Goal: Task Accomplishment & Management: Complete application form

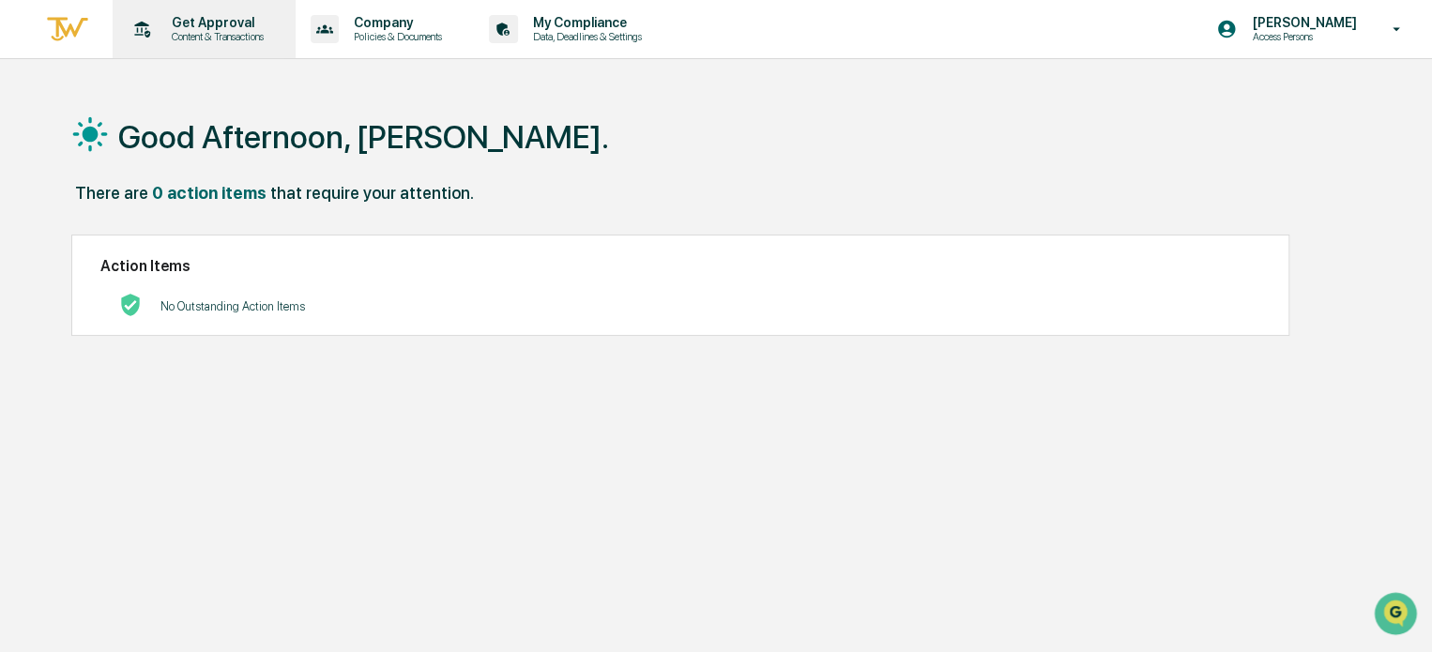
click at [203, 28] on p "Get Approval" at bounding box center [215, 22] width 116 height 15
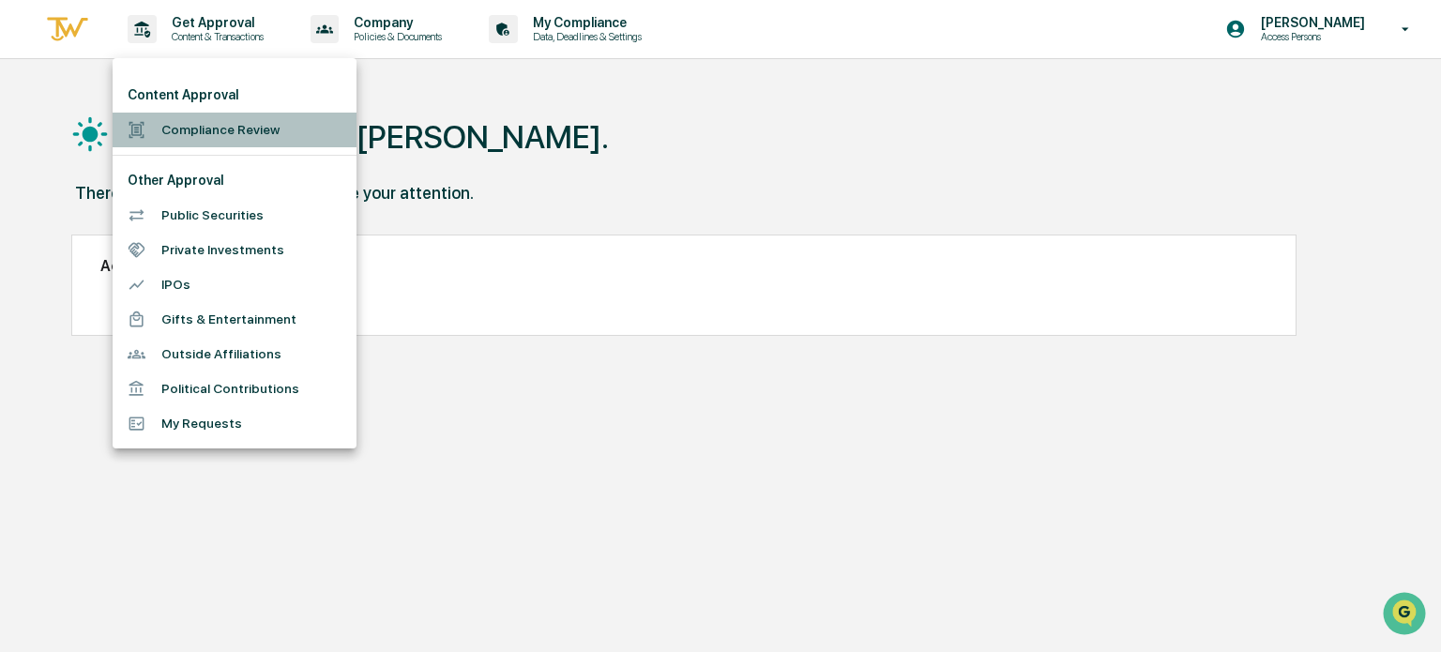
click at [201, 135] on li "Compliance Review" at bounding box center [235, 130] width 244 height 35
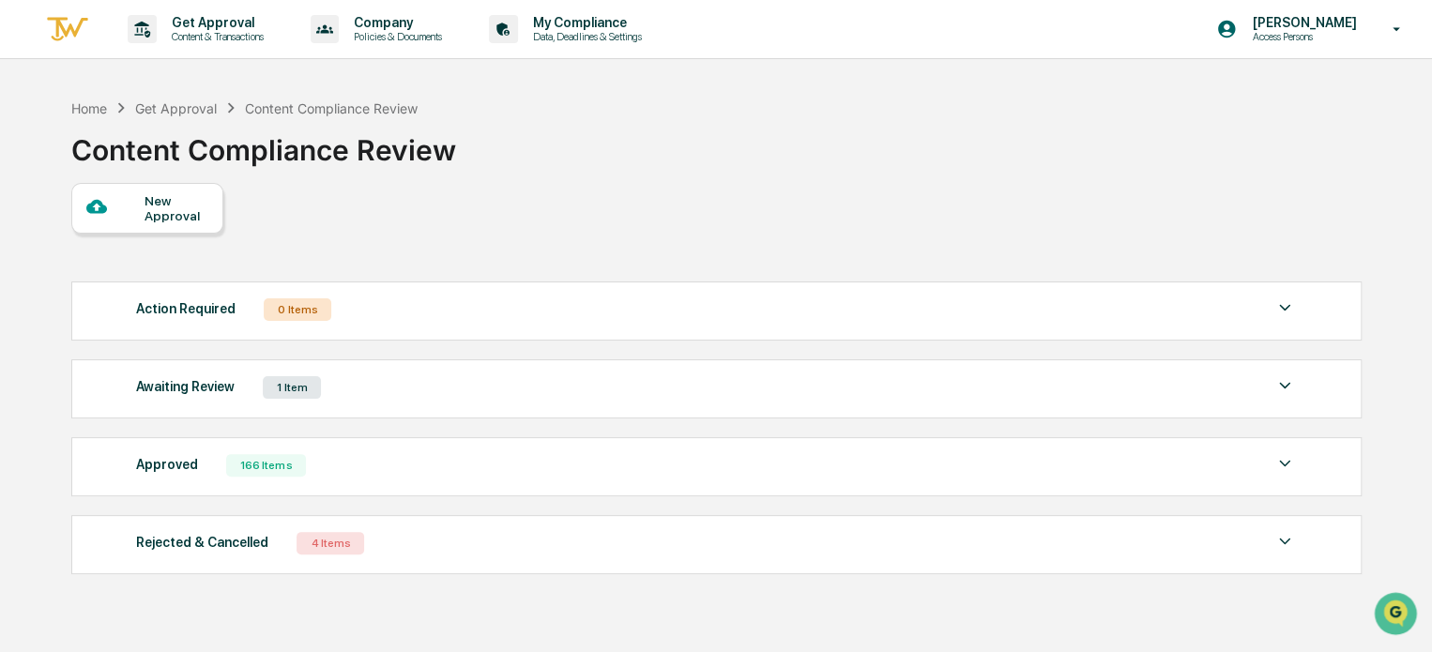
click at [190, 396] on div "Awaiting Review" at bounding box center [185, 386] width 99 height 24
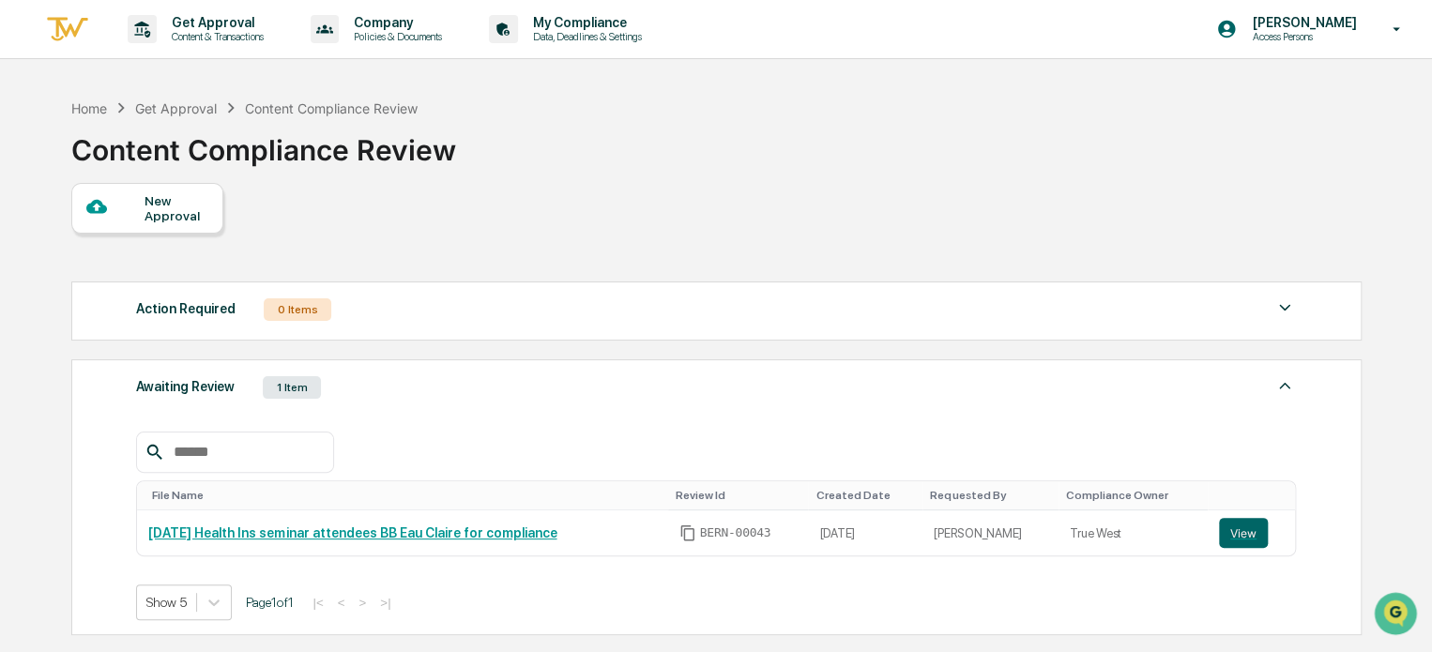
click at [154, 206] on div "New Approval" at bounding box center [176, 208] width 63 height 30
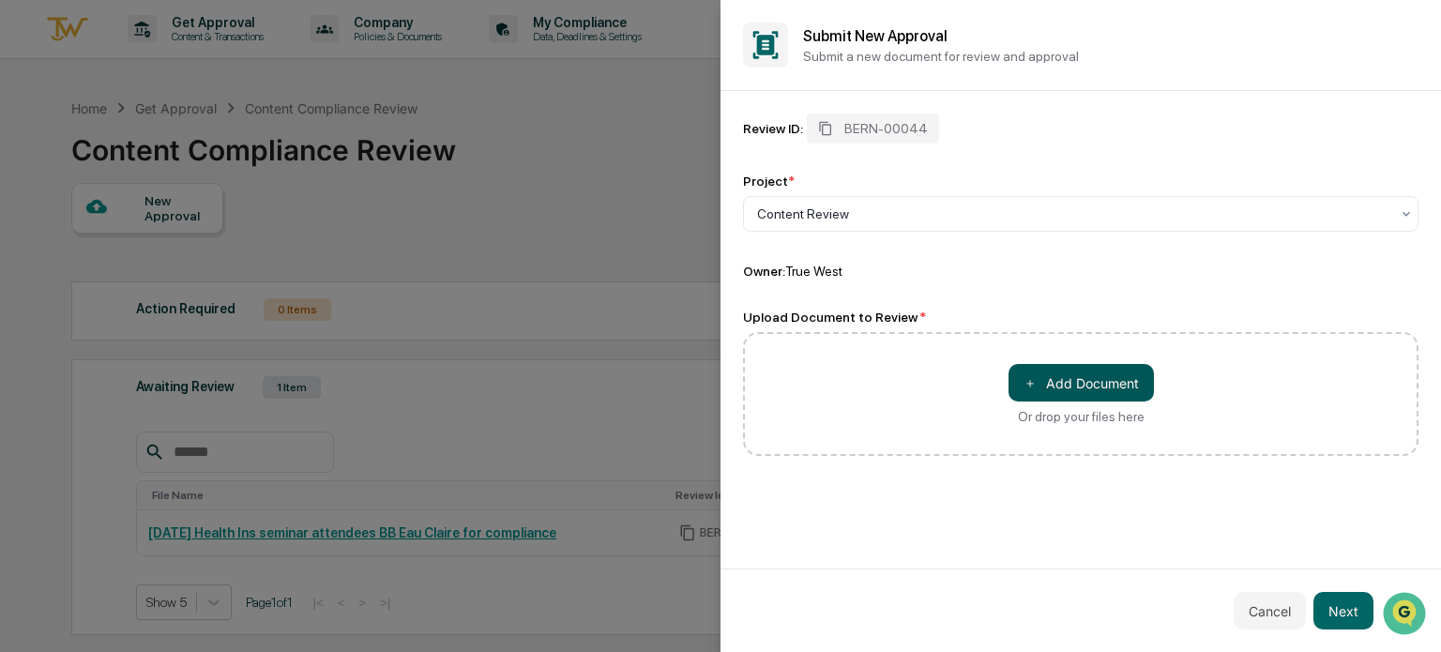
click at [1047, 388] on button "＋ Add Document" at bounding box center [1081, 383] width 145 height 38
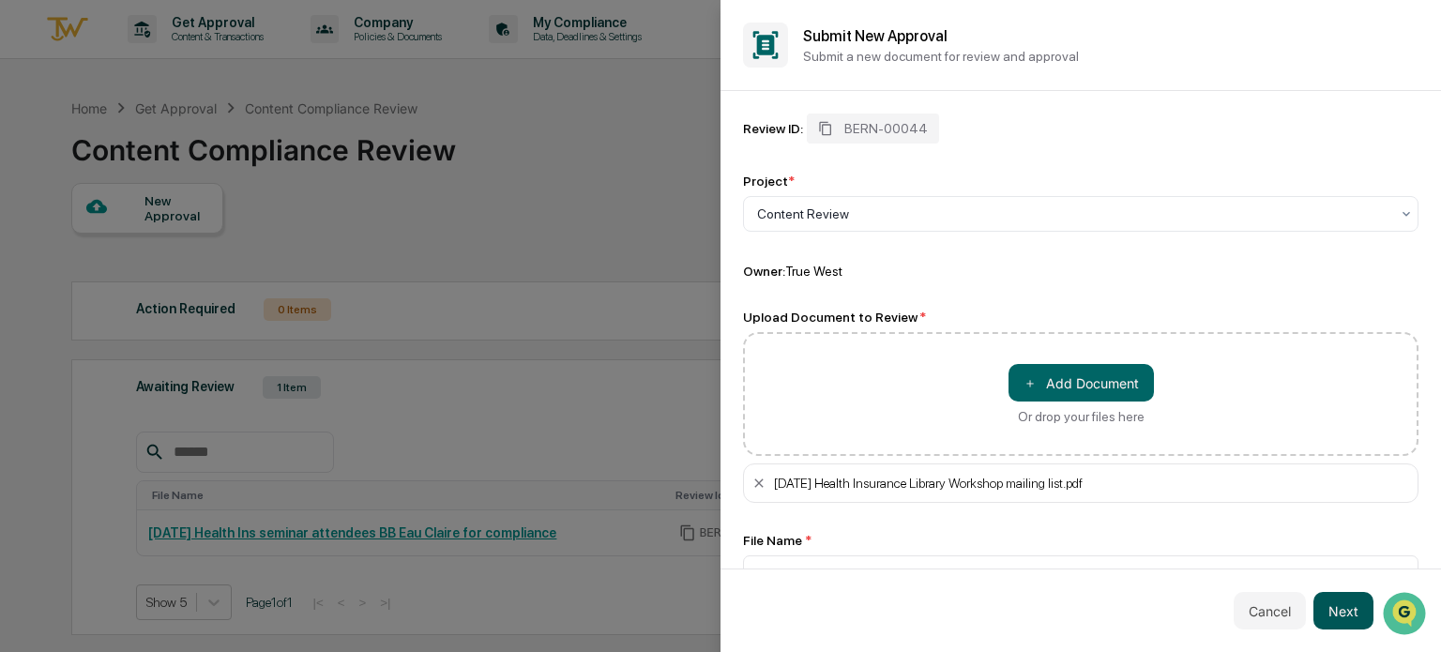
click at [1346, 618] on button "Next" at bounding box center [1344, 611] width 60 height 38
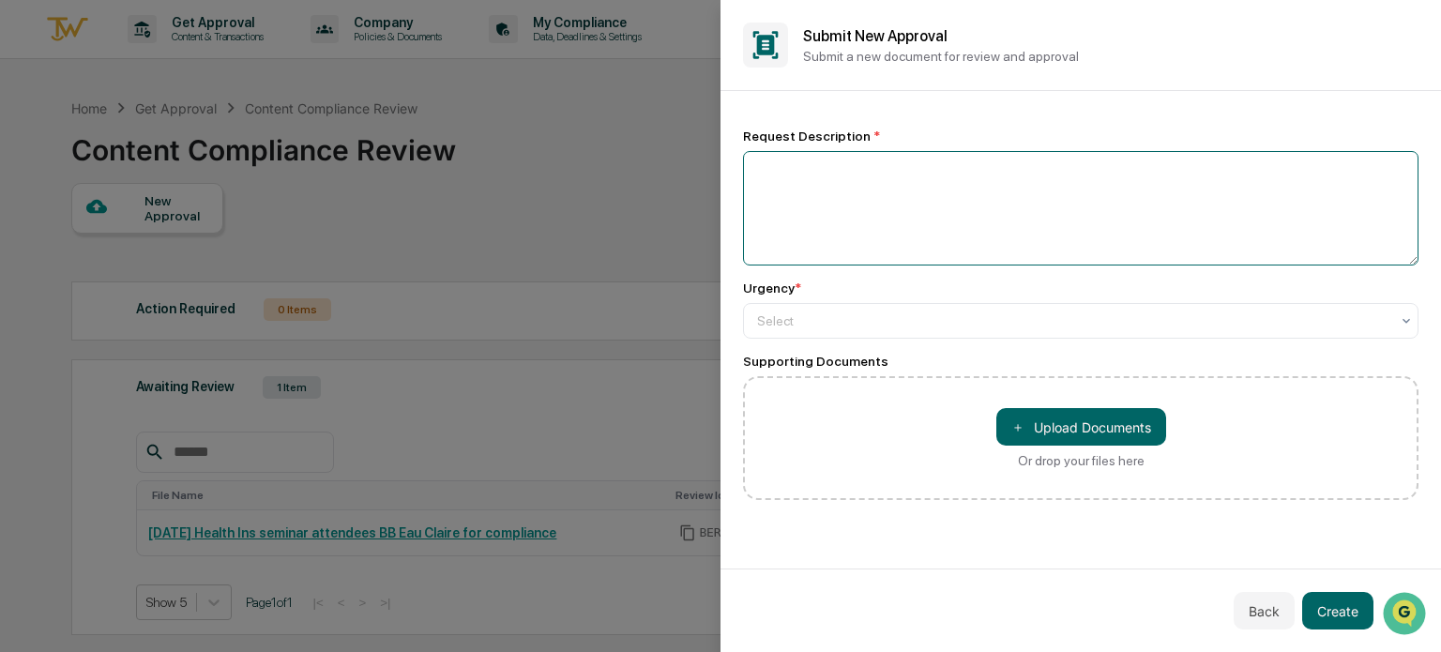
click at [773, 181] on textarea at bounding box center [1081, 208] width 676 height 114
click at [787, 175] on textarea "**********" at bounding box center [1081, 208] width 676 height 114
click at [1130, 169] on textarea "**********" at bounding box center [1081, 208] width 676 height 114
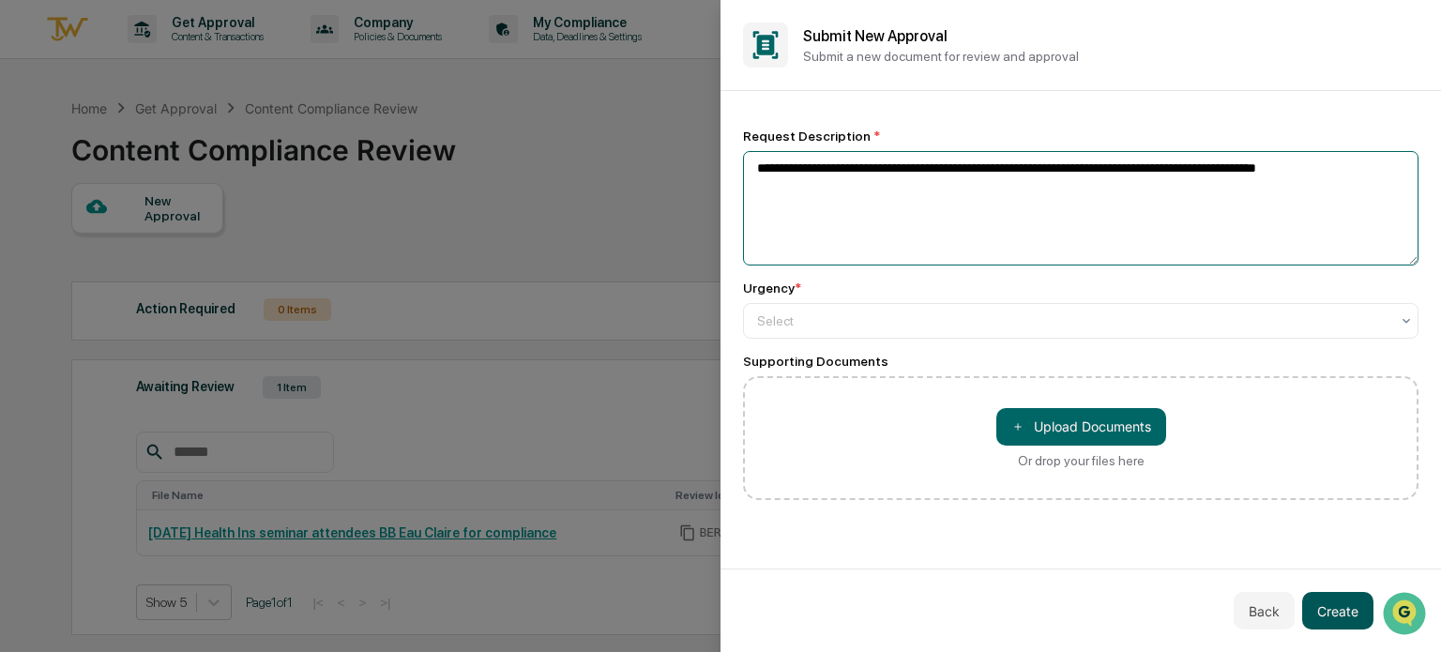
type textarea "**********"
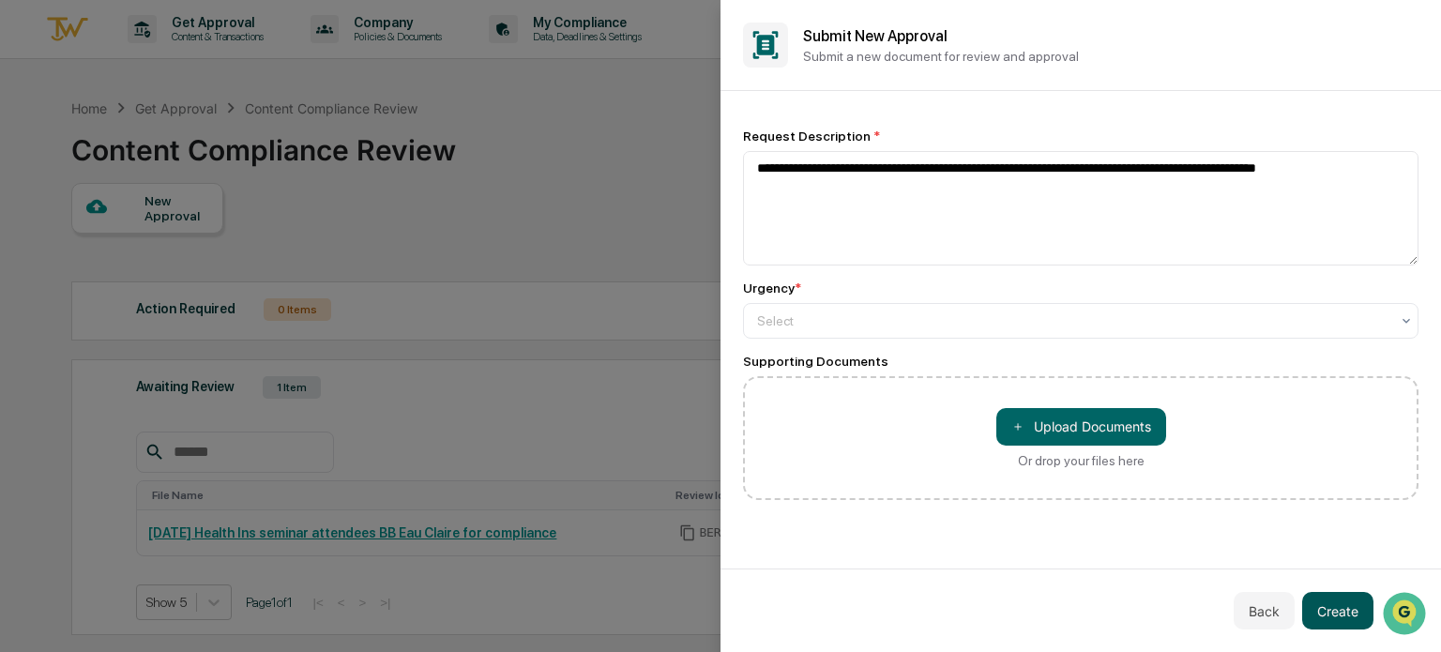
click at [1317, 612] on button "Create" at bounding box center [1337, 611] width 71 height 38
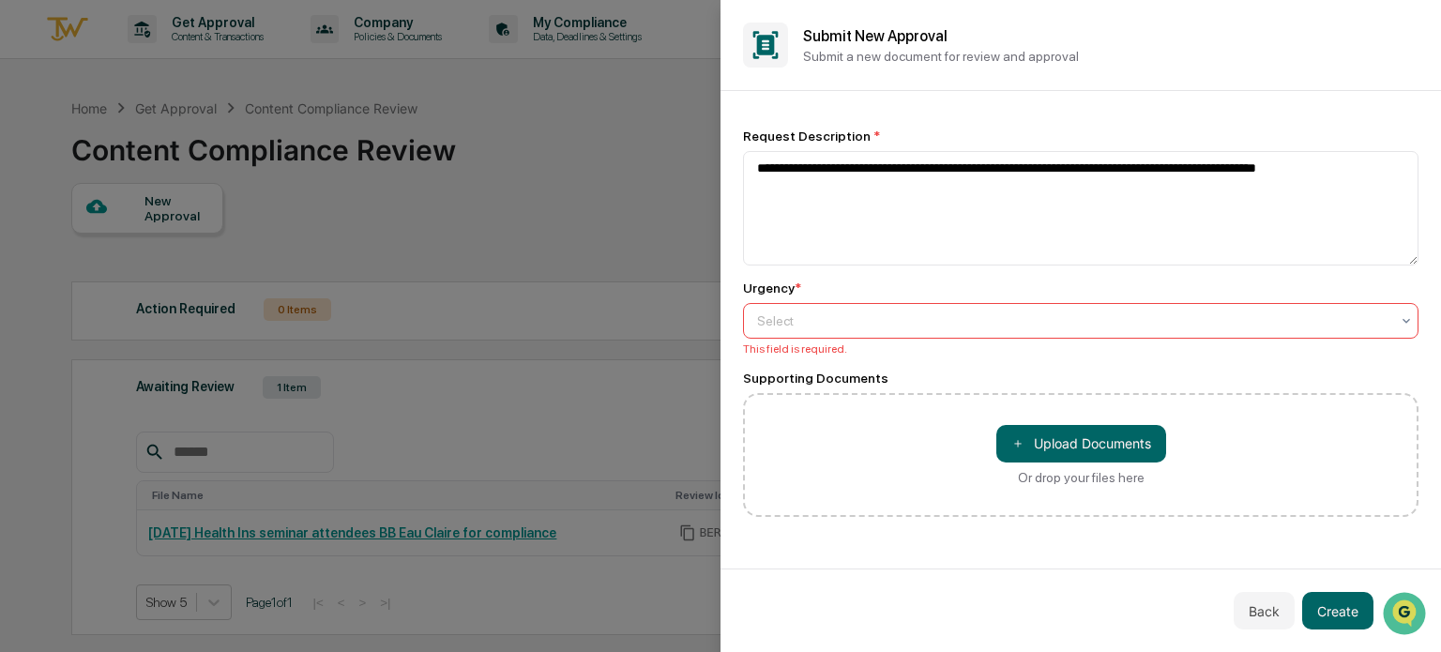
click at [844, 340] on div "Urgency * Select This field is required." at bounding box center [1081, 318] width 676 height 75
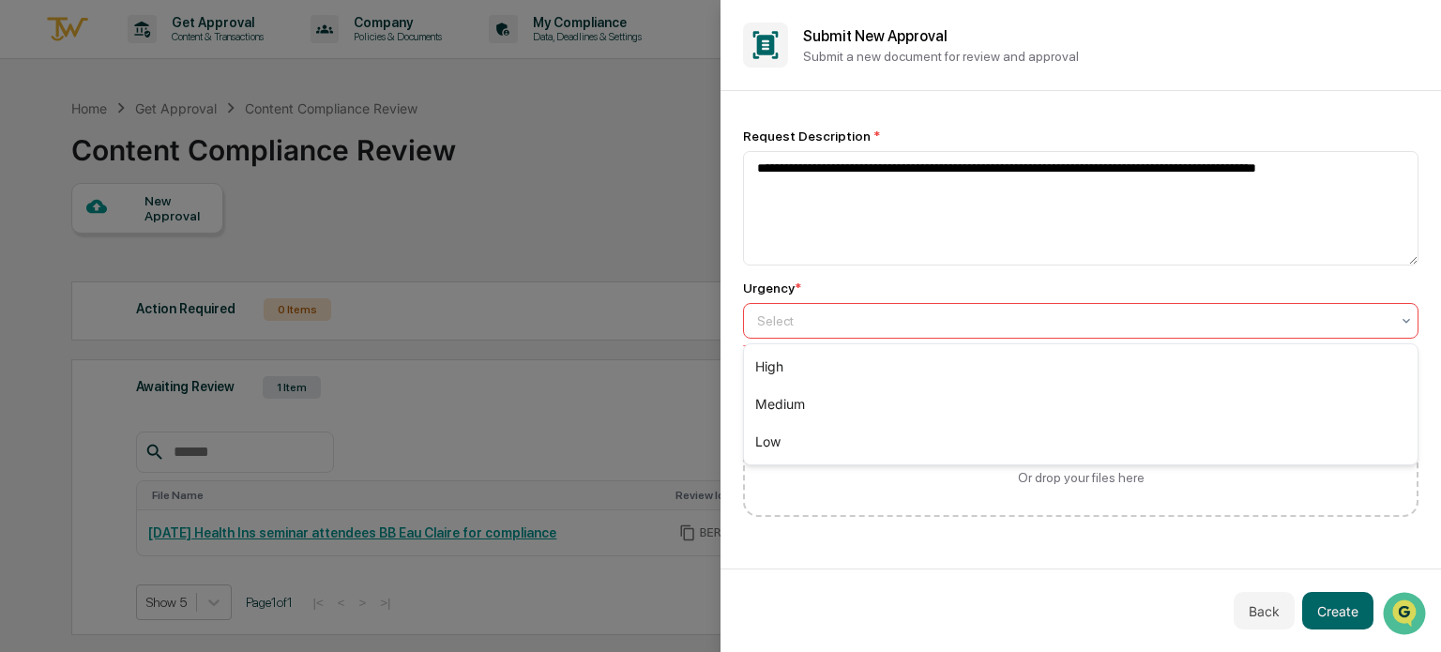
click at [839, 326] on div at bounding box center [1073, 321] width 632 height 19
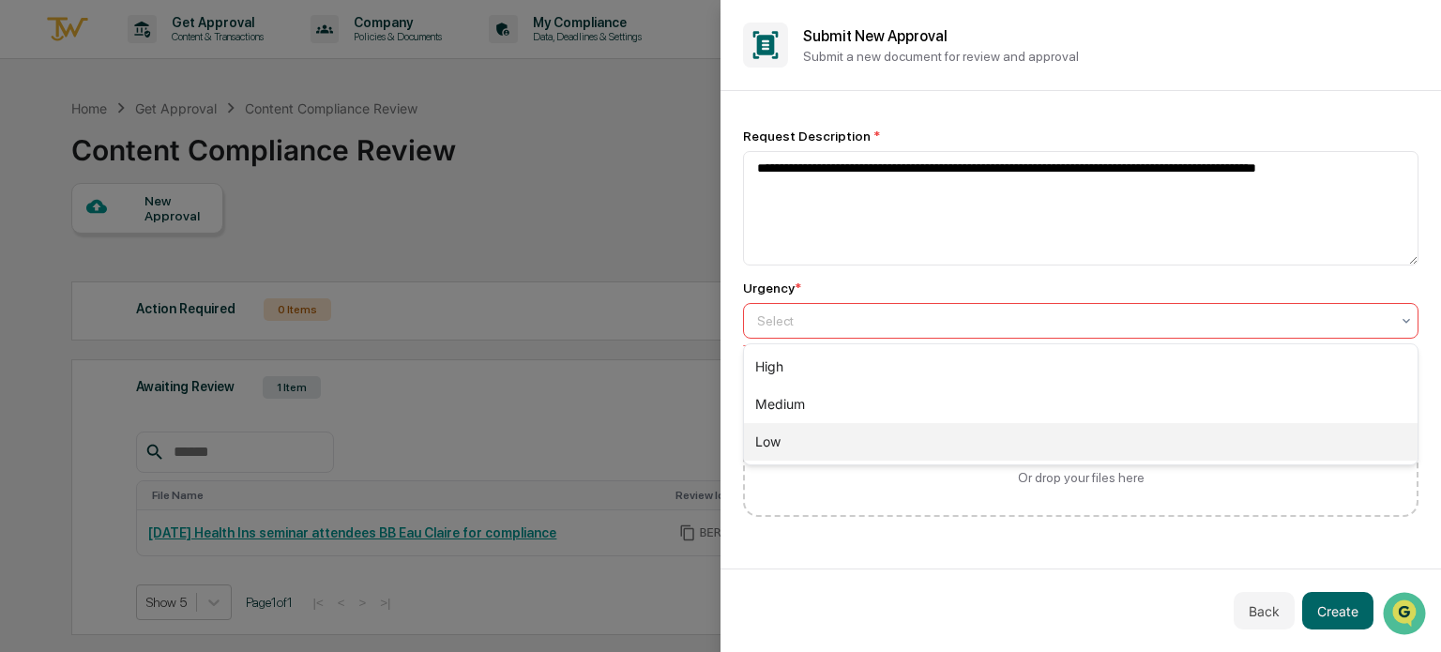
click at [765, 459] on div "Low" at bounding box center [1081, 442] width 674 height 38
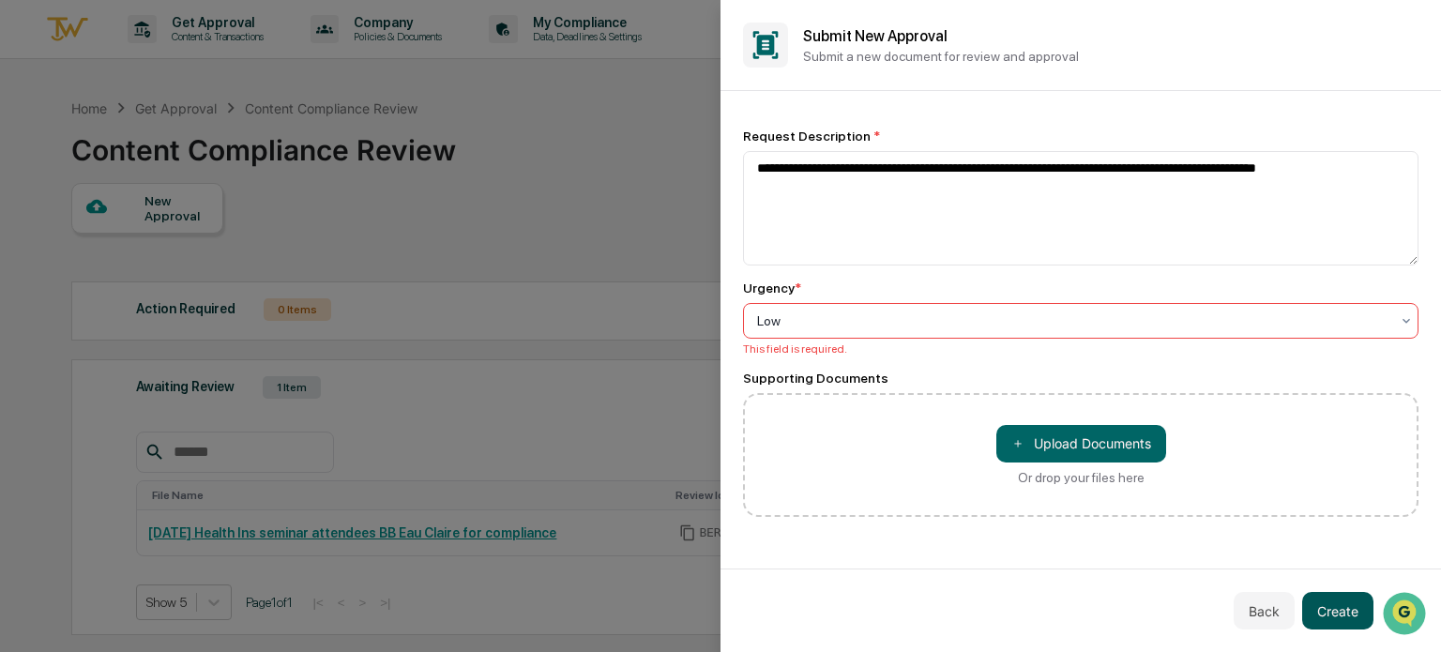
click at [1345, 609] on button "Create" at bounding box center [1337, 611] width 71 height 38
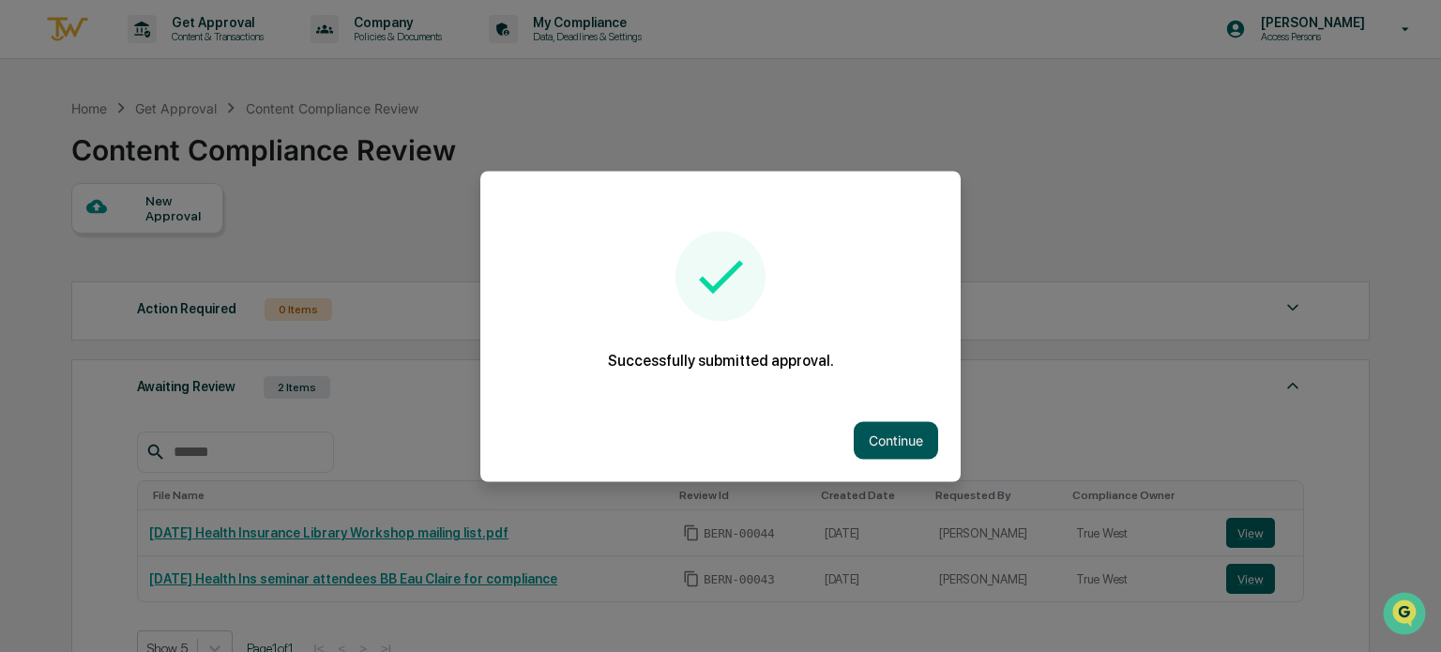
click at [882, 442] on button "Continue" at bounding box center [896, 440] width 84 height 38
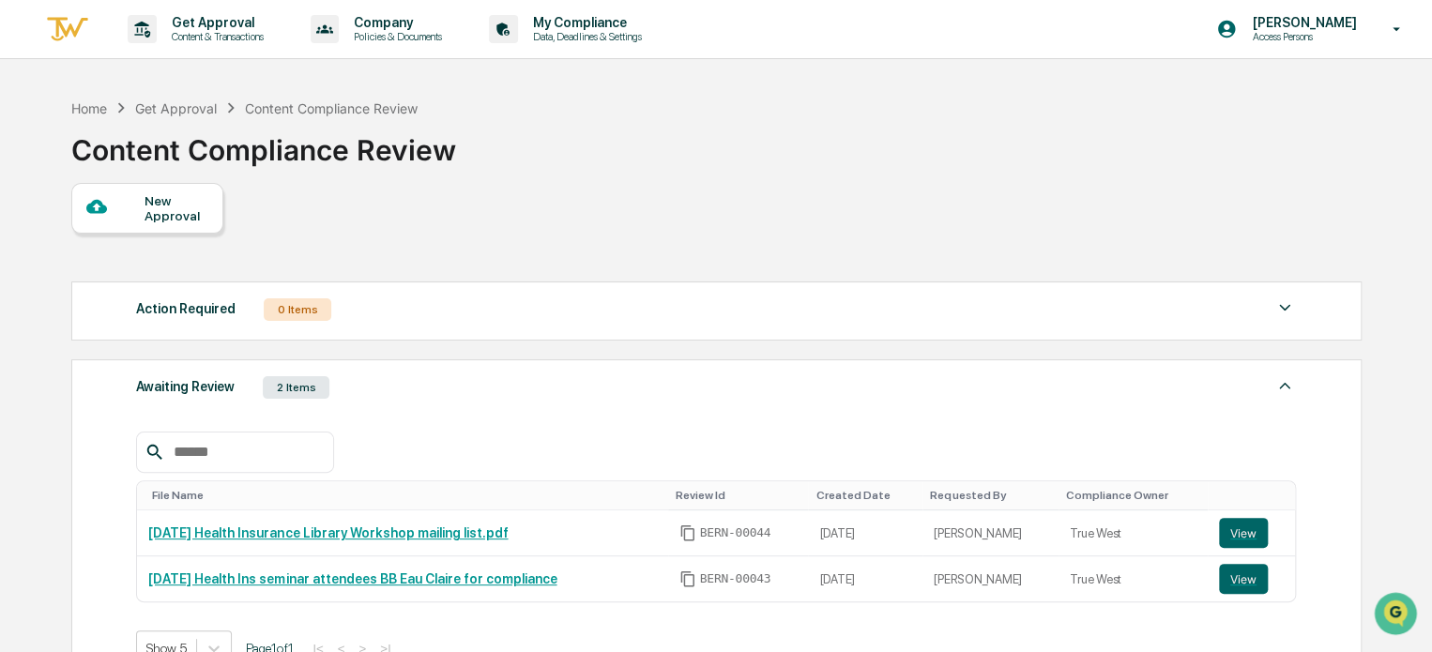
drag, startPoint x: 601, startPoint y: 587, endPoint x: 68, endPoint y: 551, distance: 533.3
click at [68, 551] on div "Home Get Approval Content Compliance Review Content Compliance Review New Appro…" at bounding box center [715, 532] width 1345 height 887
drag, startPoint x: 563, startPoint y: 532, endPoint x: 190, endPoint y: 510, distance: 373.2
drag, startPoint x: 190, startPoint y: 510, endPoint x: 601, endPoint y: 547, distance: 412.7
click at [601, 547] on td "[DATE] Health Insurance Library Workshop mailing list.pdf" at bounding box center [402, 533] width 530 height 46
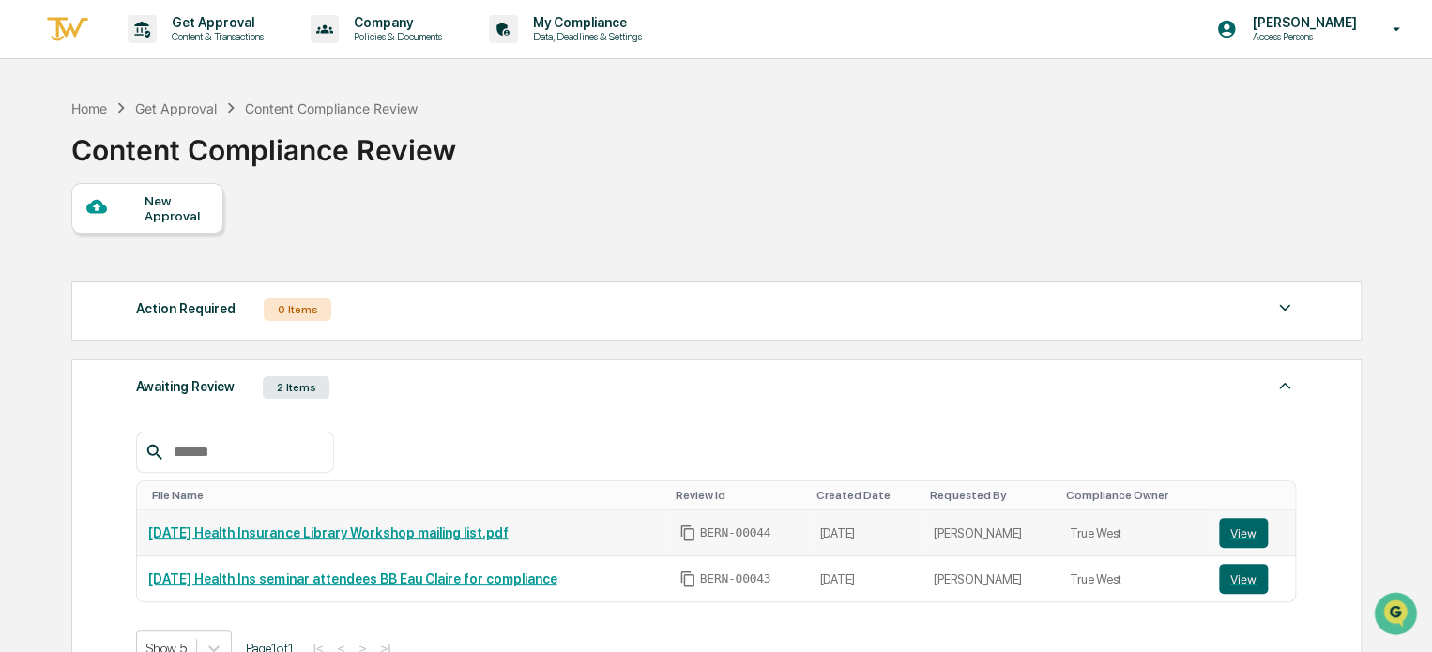
drag, startPoint x: 549, startPoint y: 536, endPoint x: 143, endPoint y: 543, distance: 406.4
click at [143, 543] on td "[DATE] Health Insurance Library Workshop mailing list.pdf" at bounding box center [402, 533] width 530 height 46
copy link "[DATE] Health Insurance Library Workshop mailing list.pdf"
